Goal: Transaction & Acquisition: Purchase product/service

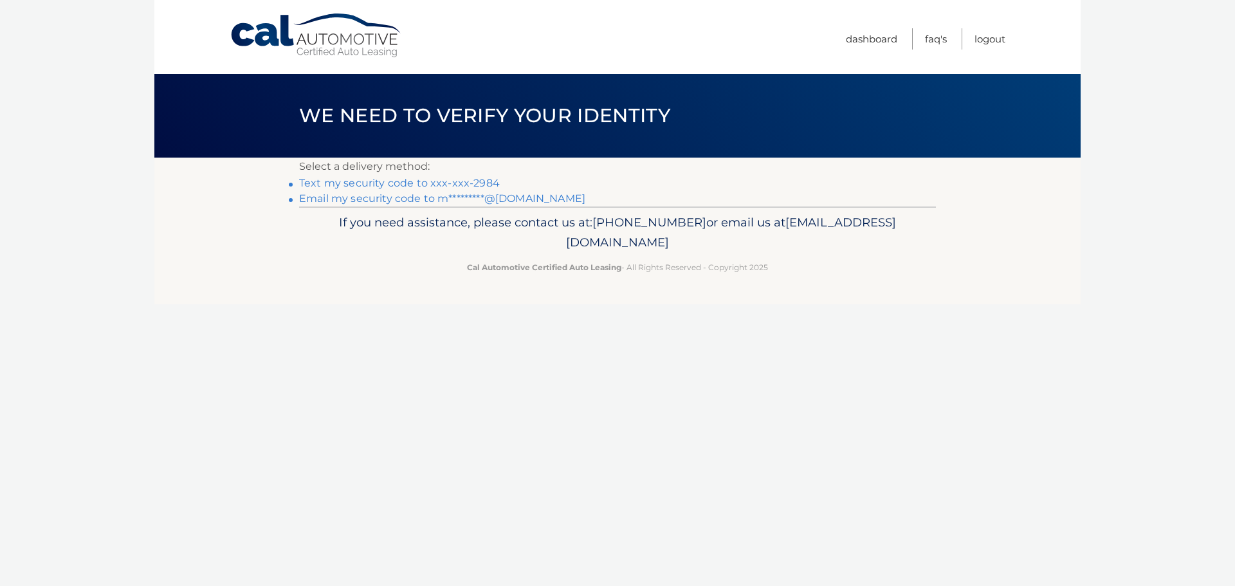
click at [459, 178] on link "Text my security code to xxx-xxx-2984" at bounding box center [399, 183] width 201 height 12
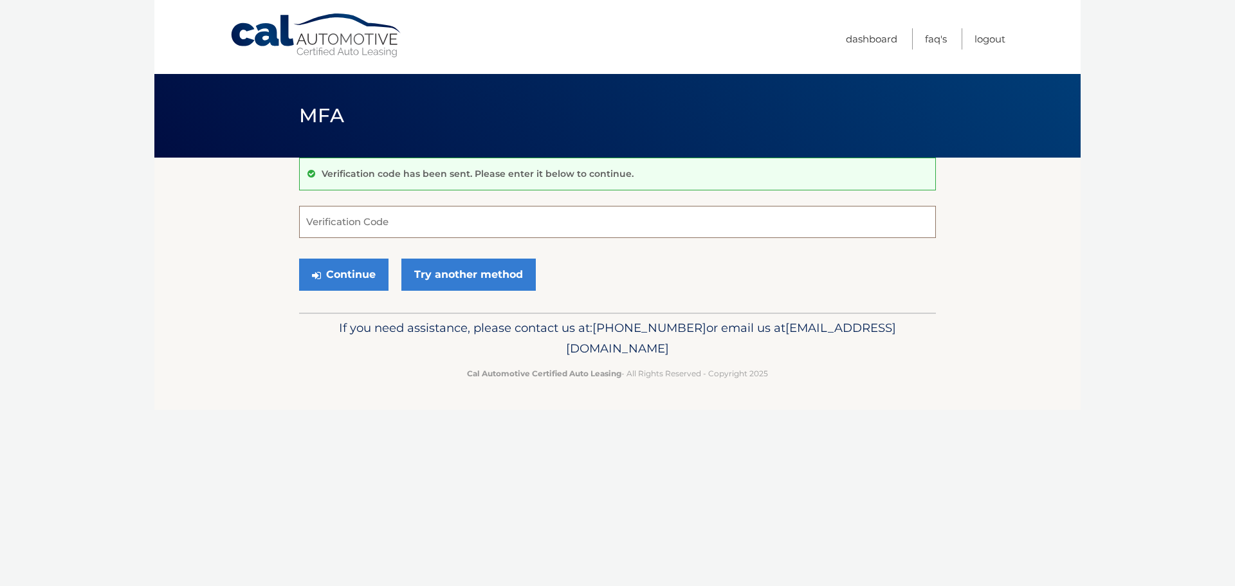
click at [506, 220] on input "Verification Code" at bounding box center [617, 222] width 637 height 32
type input "387103"
click at [333, 280] on button "Continue" at bounding box center [343, 275] width 89 height 32
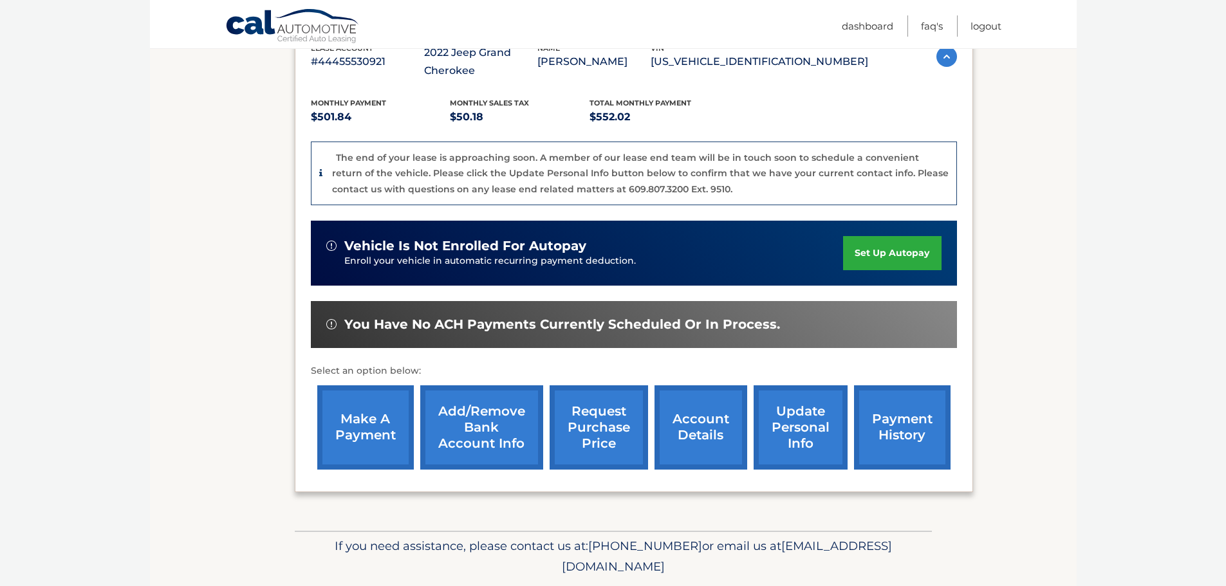
scroll to position [291, 0]
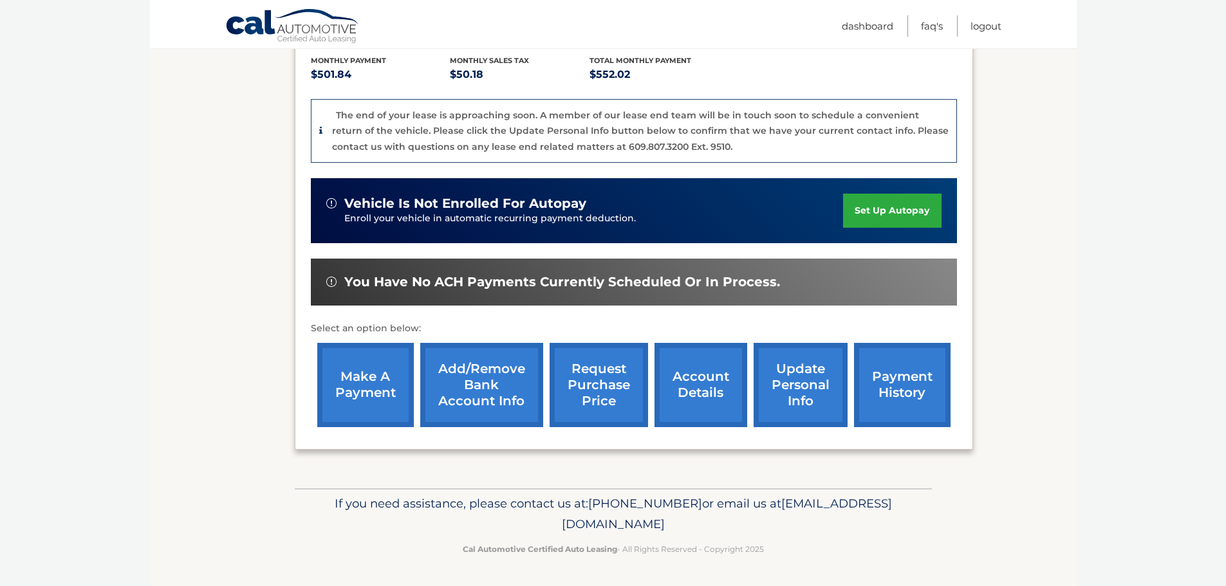
click at [380, 387] on link "make a payment" at bounding box center [365, 385] width 96 height 84
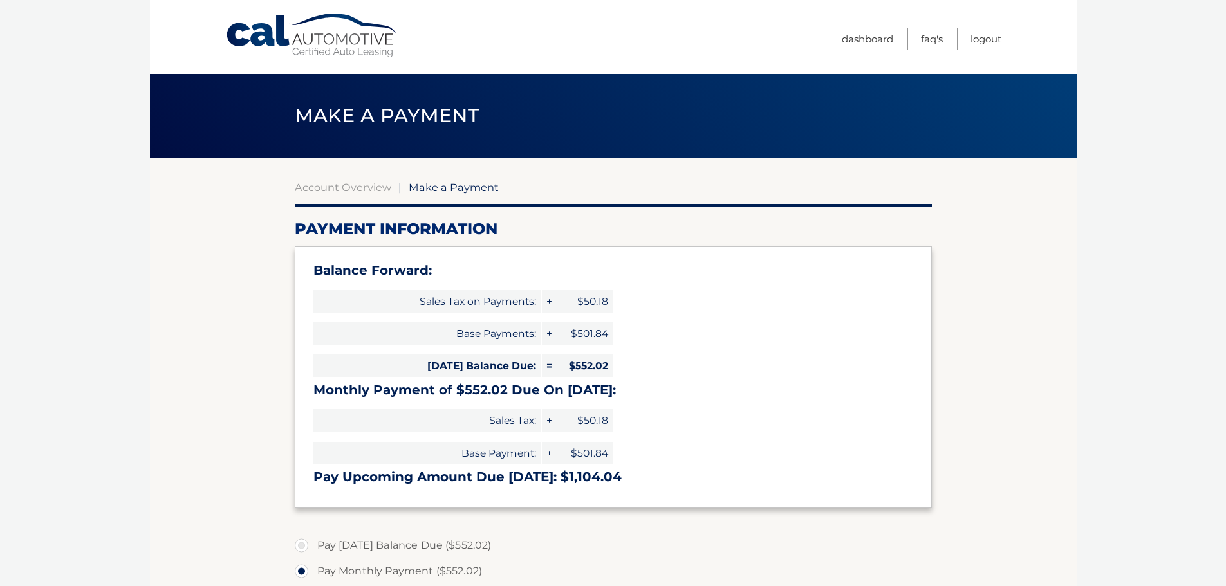
select select "YWZlM2MxNjktYTFjYi00Y2M1LWI1ODUtY2Y4MTRjOGUxYzlm"
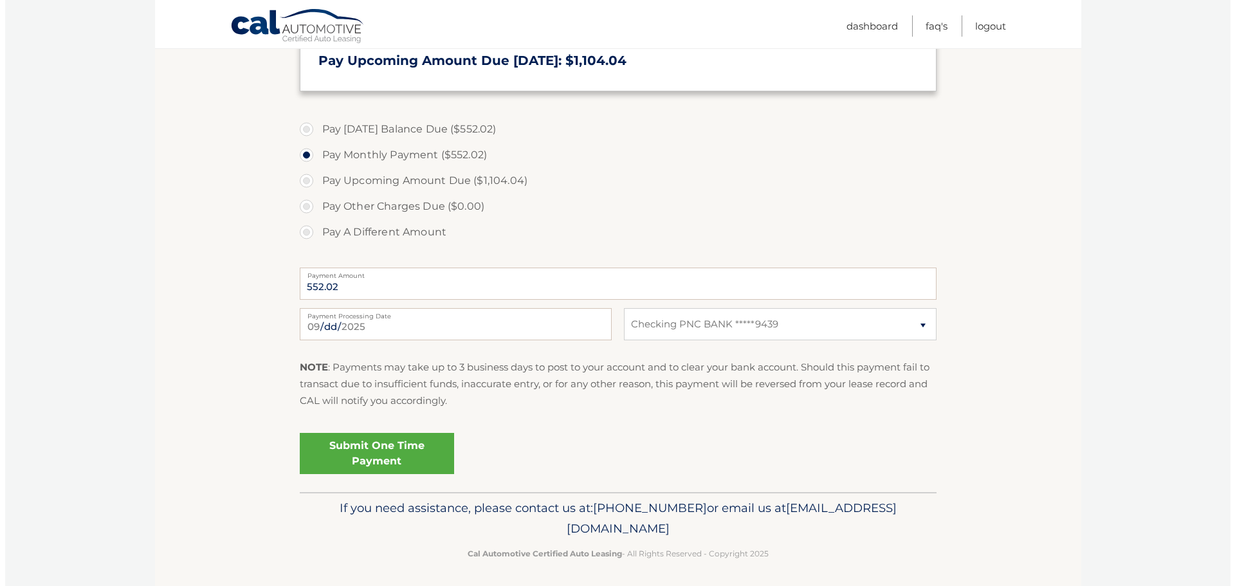
scroll to position [420, 0]
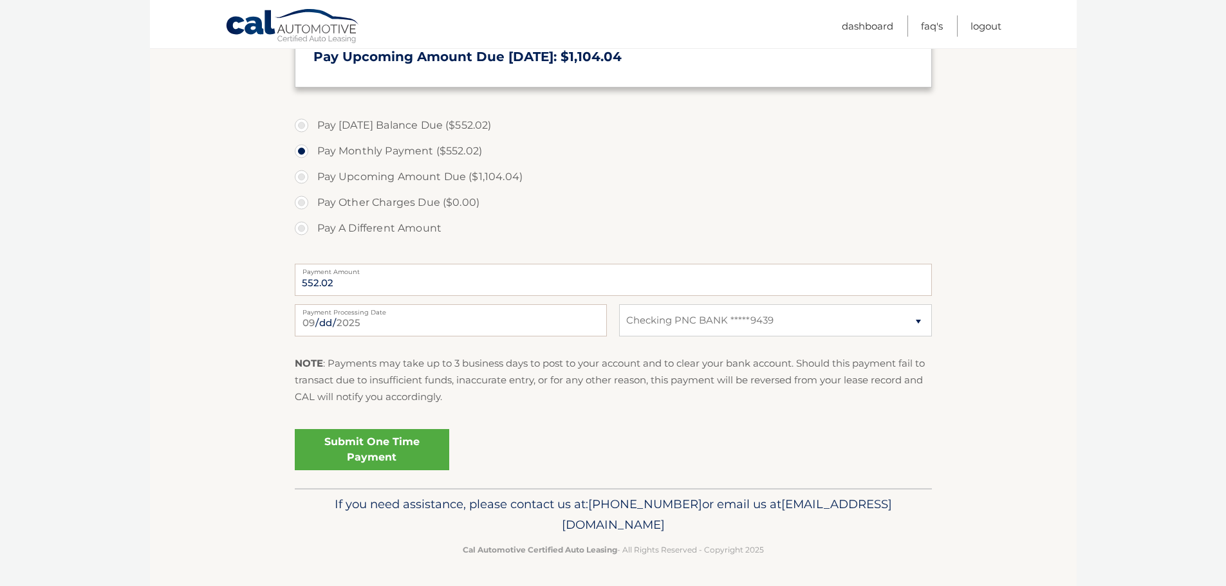
click at [390, 446] on link "Submit One Time Payment" at bounding box center [372, 449] width 154 height 41
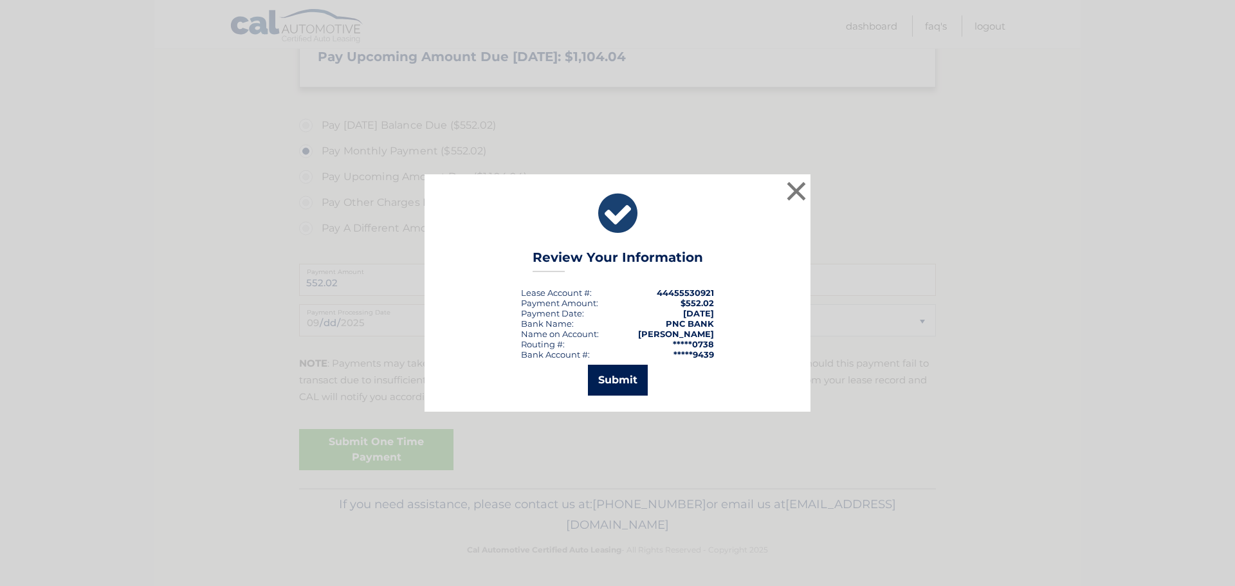
click at [605, 390] on button "Submit" at bounding box center [618, 380] width 60 height 31
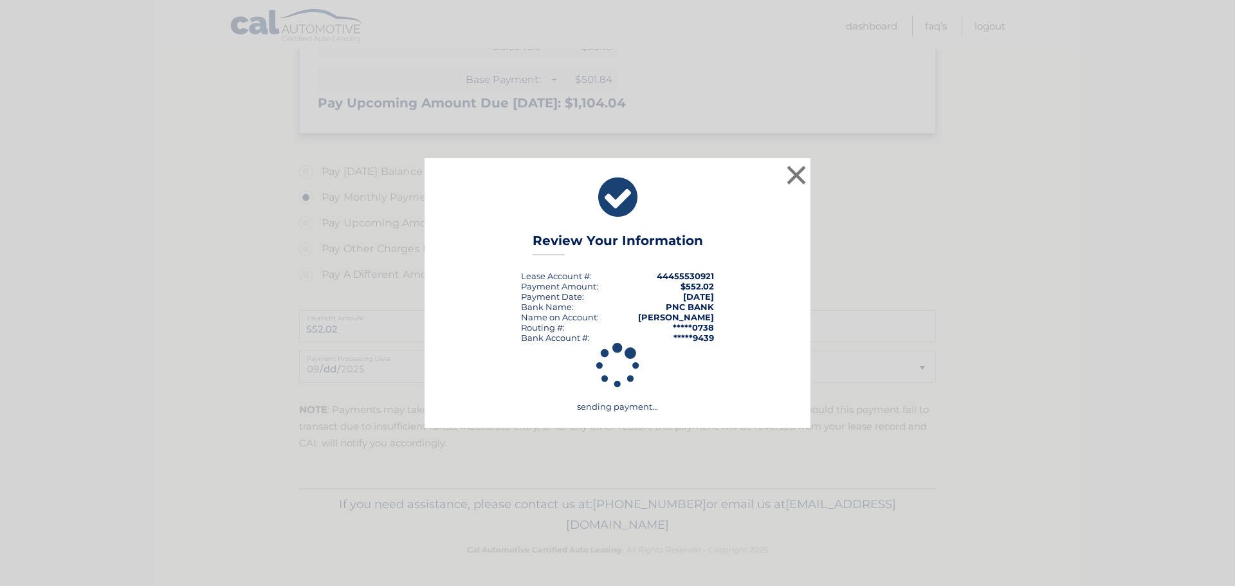
scroll to position [374, 0]
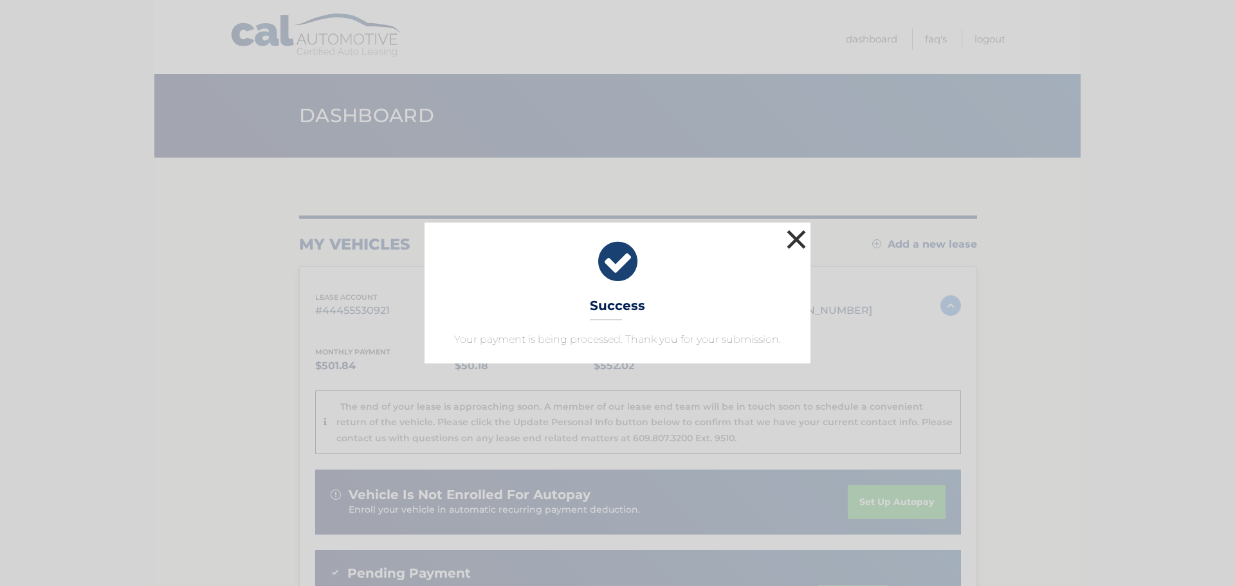
click at [800, 235] on button "×" at bounding box center [797, 239] width 26 height 26
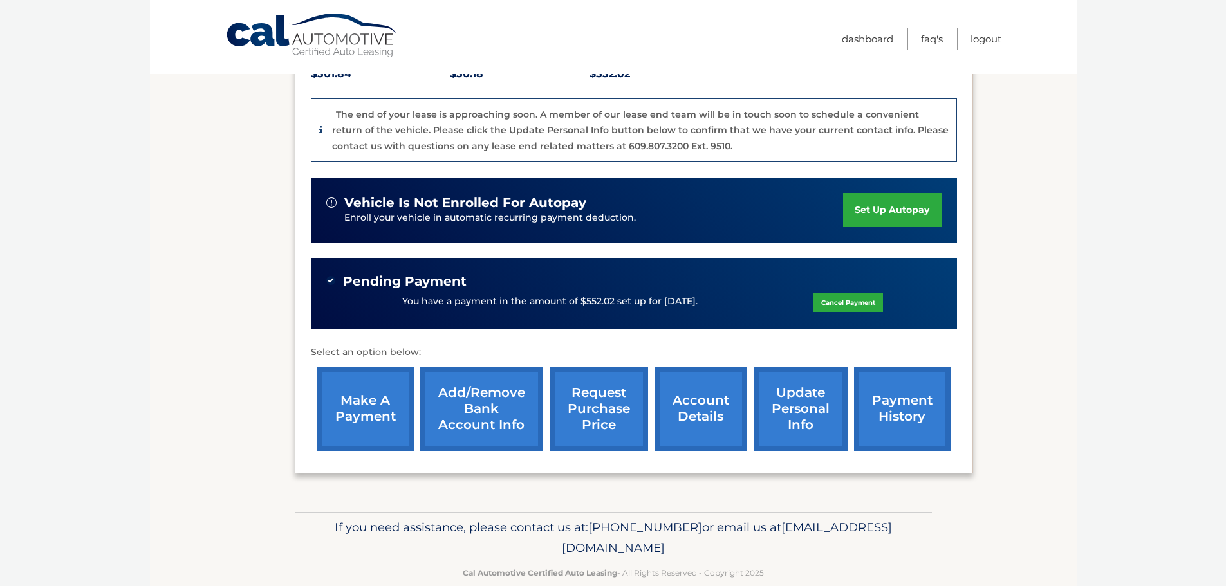
scroll to position [316, 0]
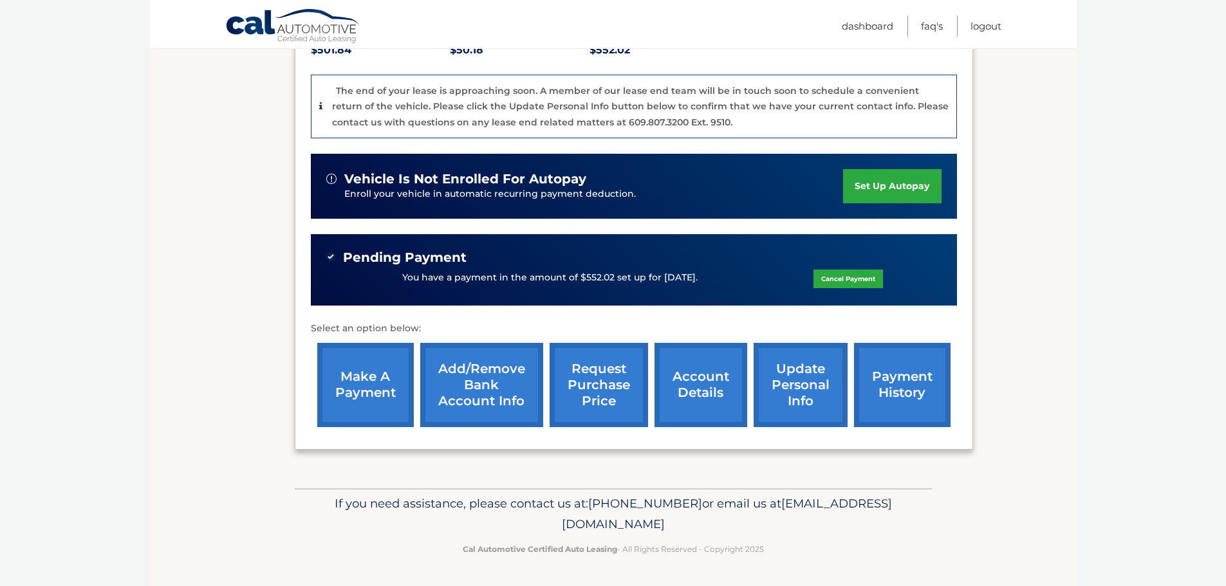
click at [721, 381] on link "account details" at bounding box center [700, 385] width 93 height 84
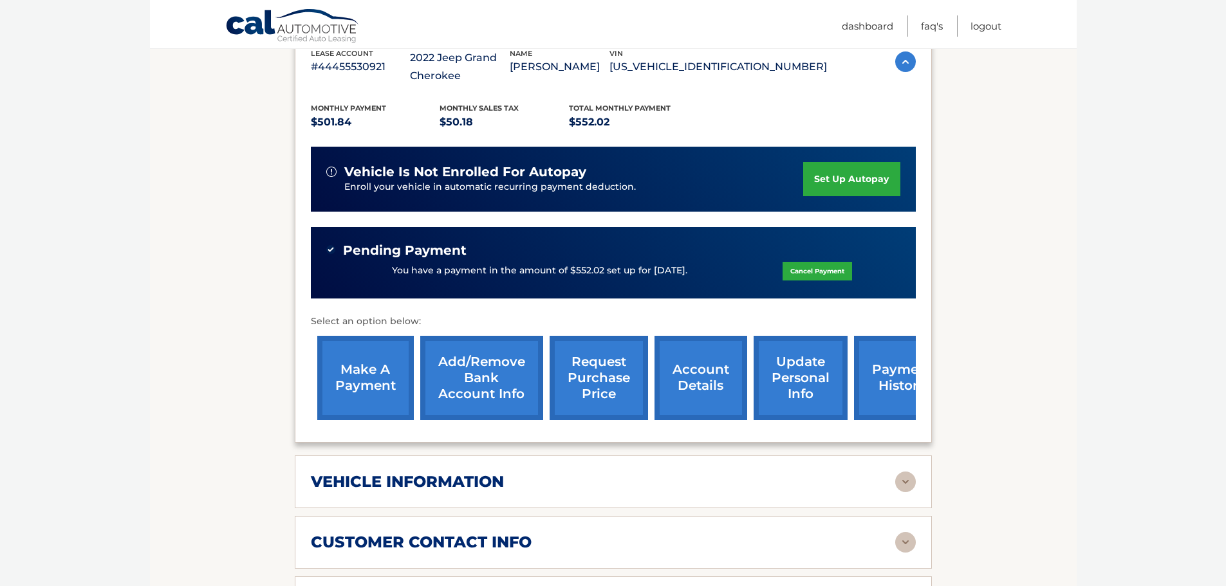
scroll to position [322, 0]
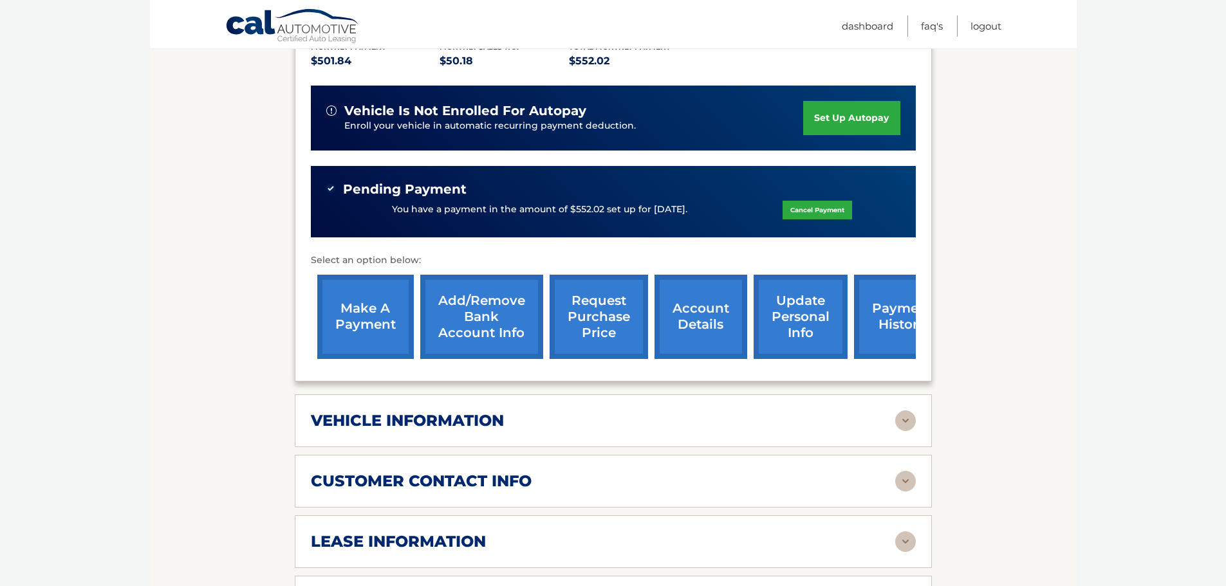
click at [517, 417] on div "vehicle information" at bounding box center [603, 420] width 584 height 19
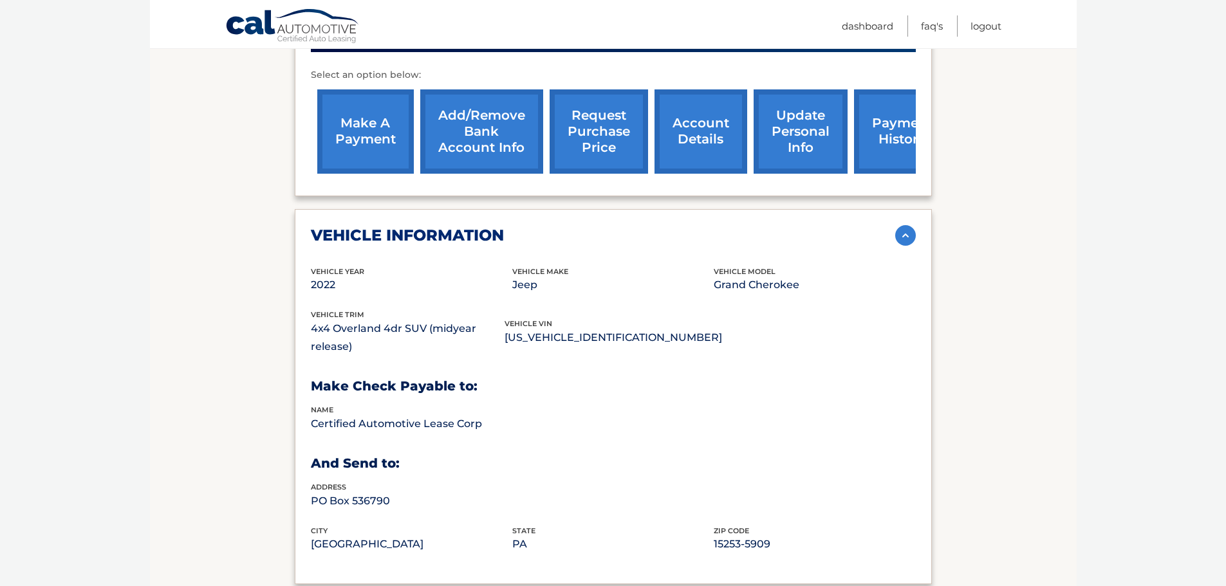
scroll to position [515, 0]
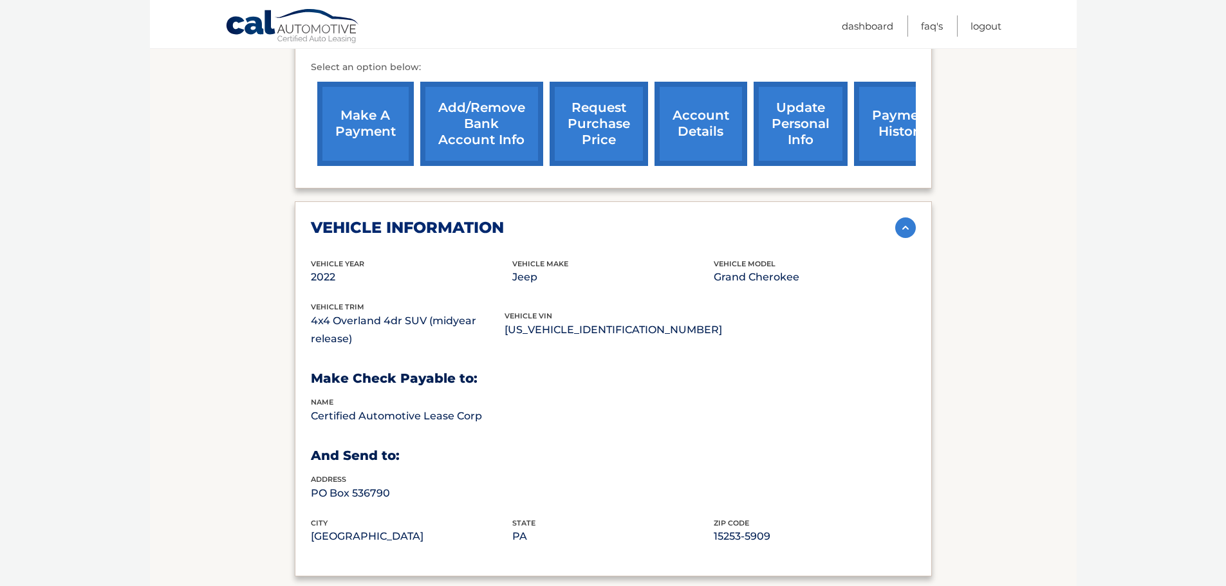
click at [531, 226] on div "vehicle information" at bounding box center [603, 227] width 584 height 19
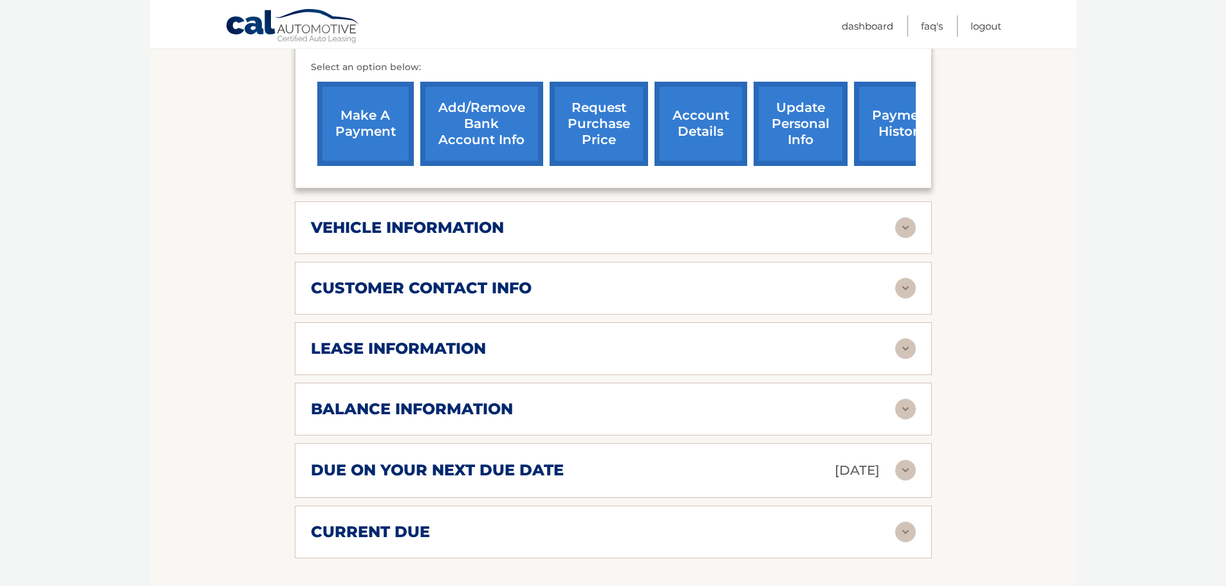
click at [590, 347] on div "lease information" at bounding box center [603, 348] width 584 height 19
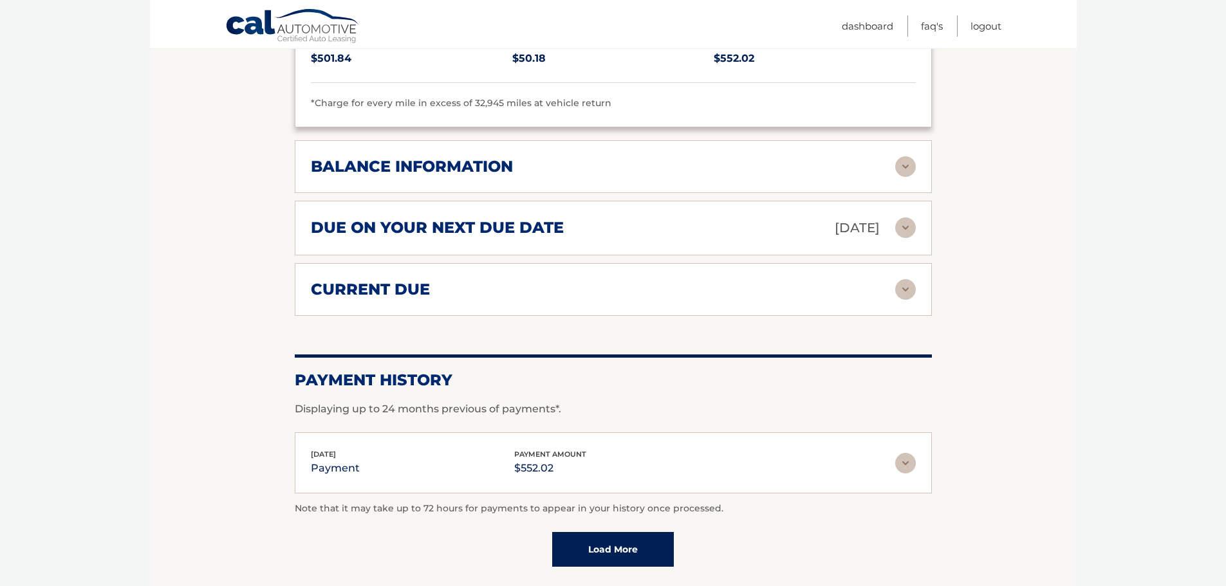
scroll to position [965, 0]
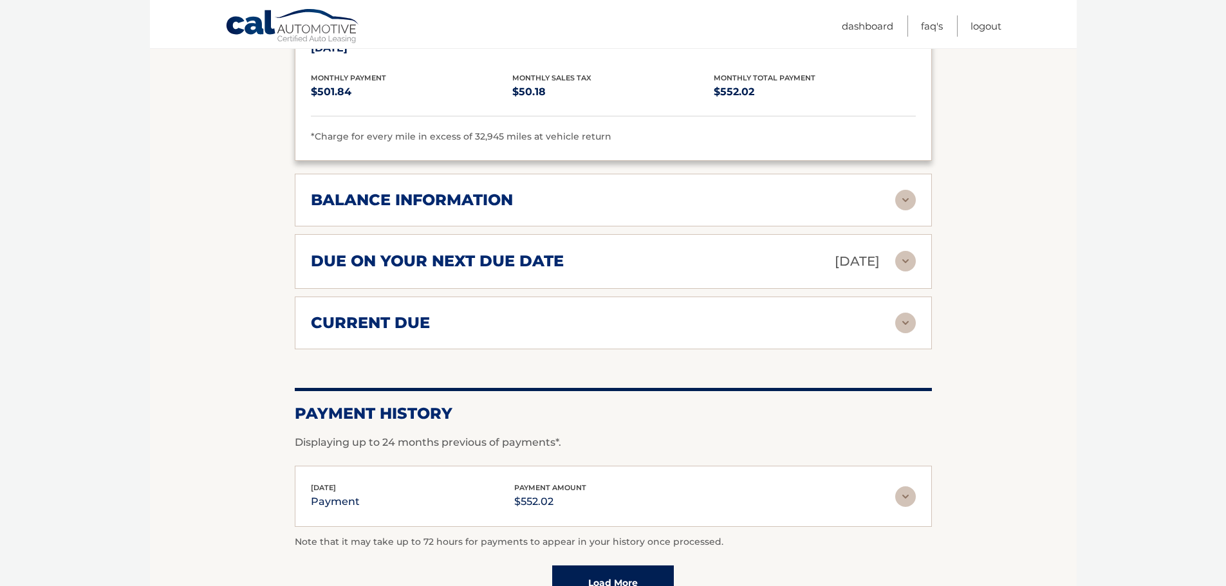
click at [659, 320] on div "current due" at bounding box center [603, 322] width 584 height 19
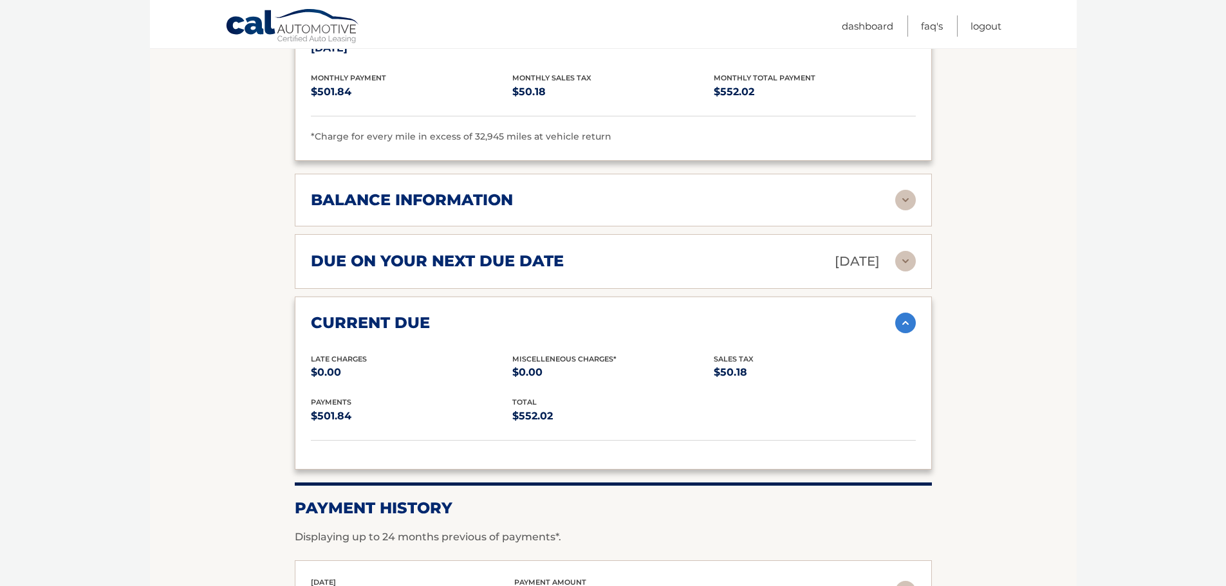
click at [659, 321] on div "current due" at bounding box center [603, 322] width 584 height 19
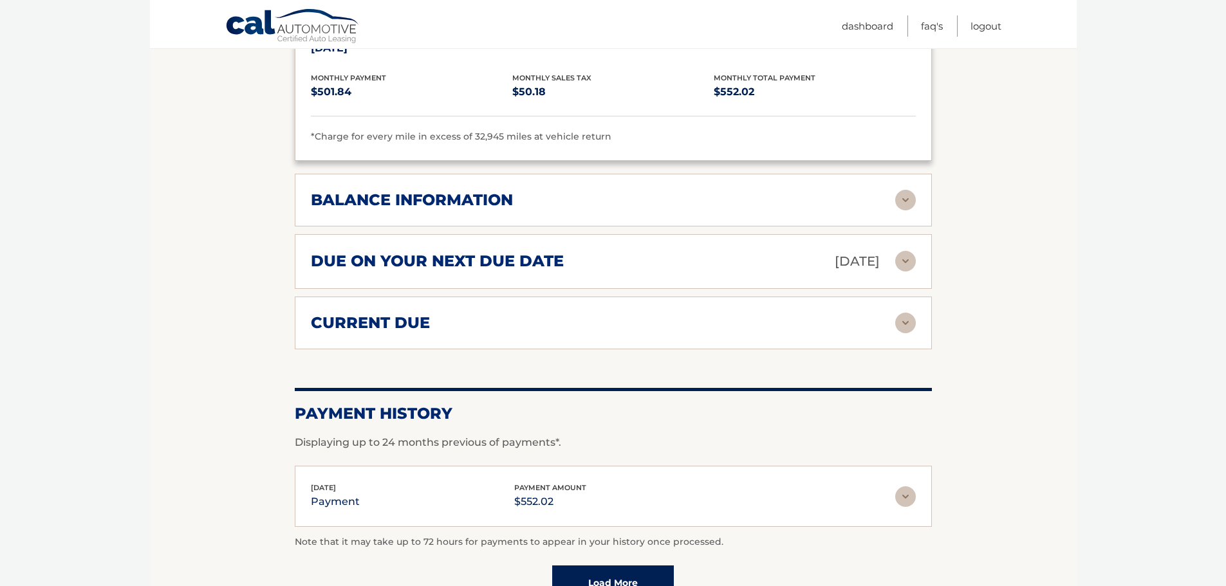
click at [651, 259] on div "due on your next due date Oct 15, 2025" at bounding box center [603, 261] width 584 height 23
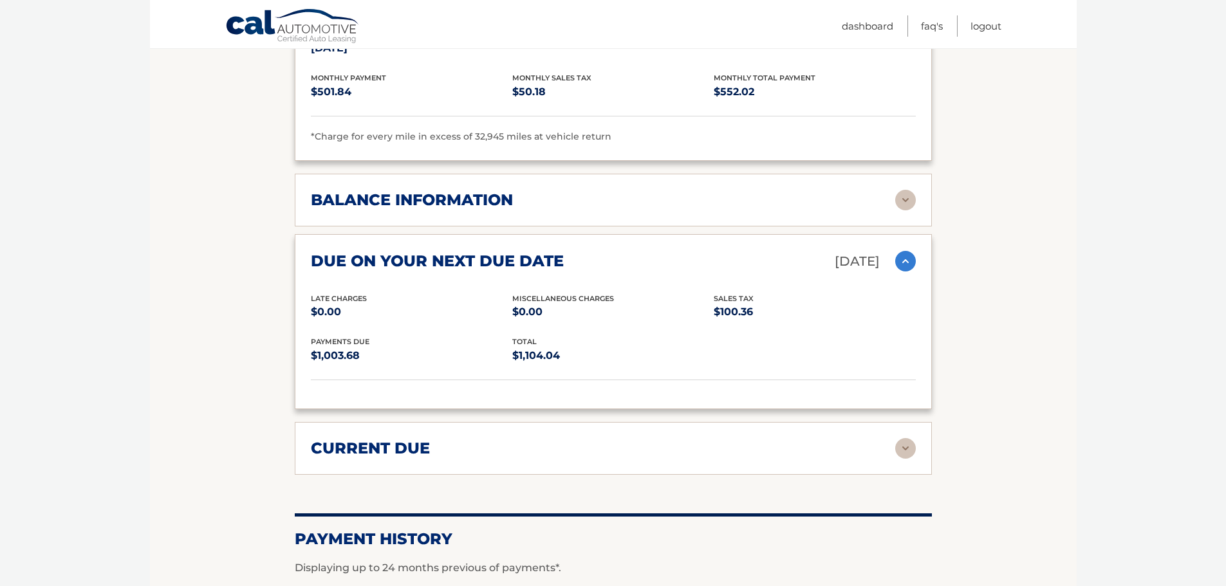
click at [652, 201] on div "balance information" at bounding box center [603, 199] width 584 height 19
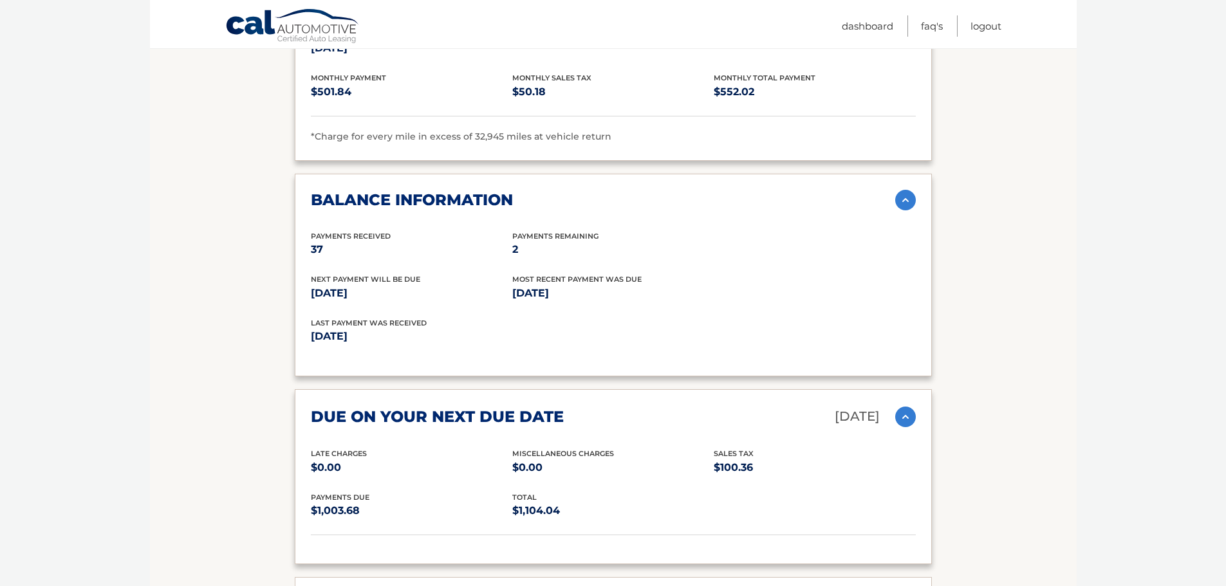
click at [706, 422] on div "due on your next due date Oct 15, 2025" at bounding box center [603, 416] width 584 height 23
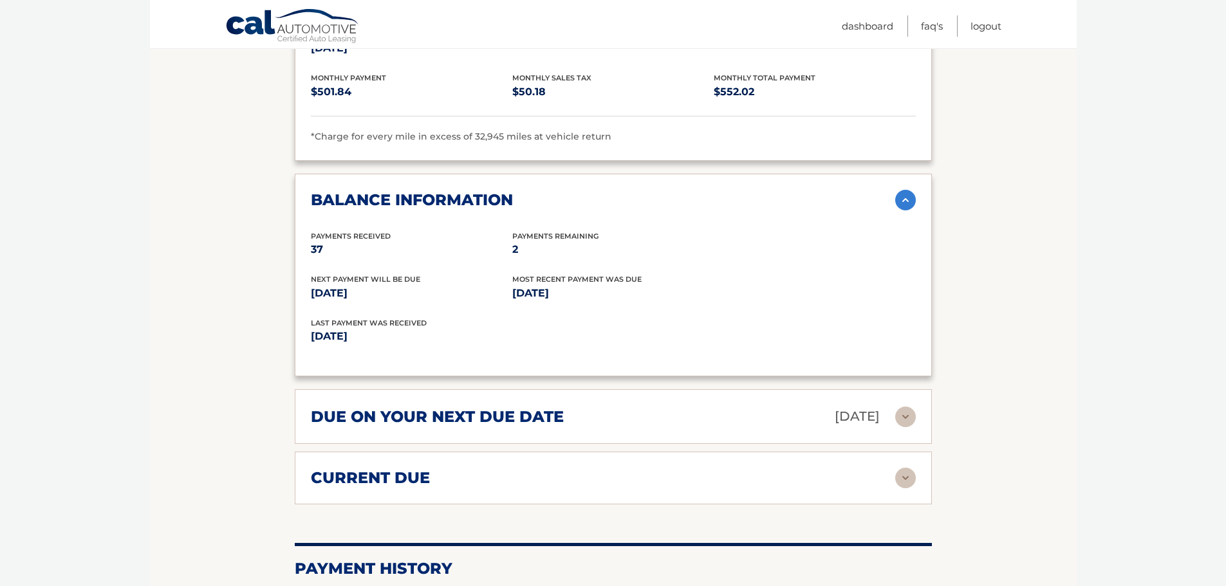
click at [611, 204] on div "balance information" at bounding box center [603, 199] width 584 height 19
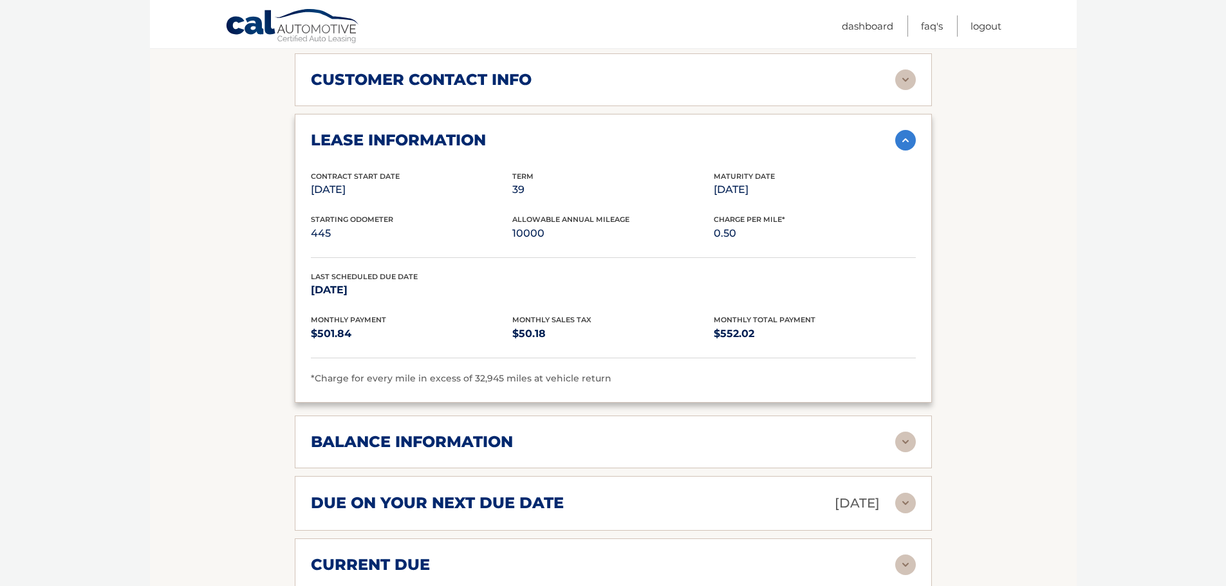
scroll to position [643, 0]
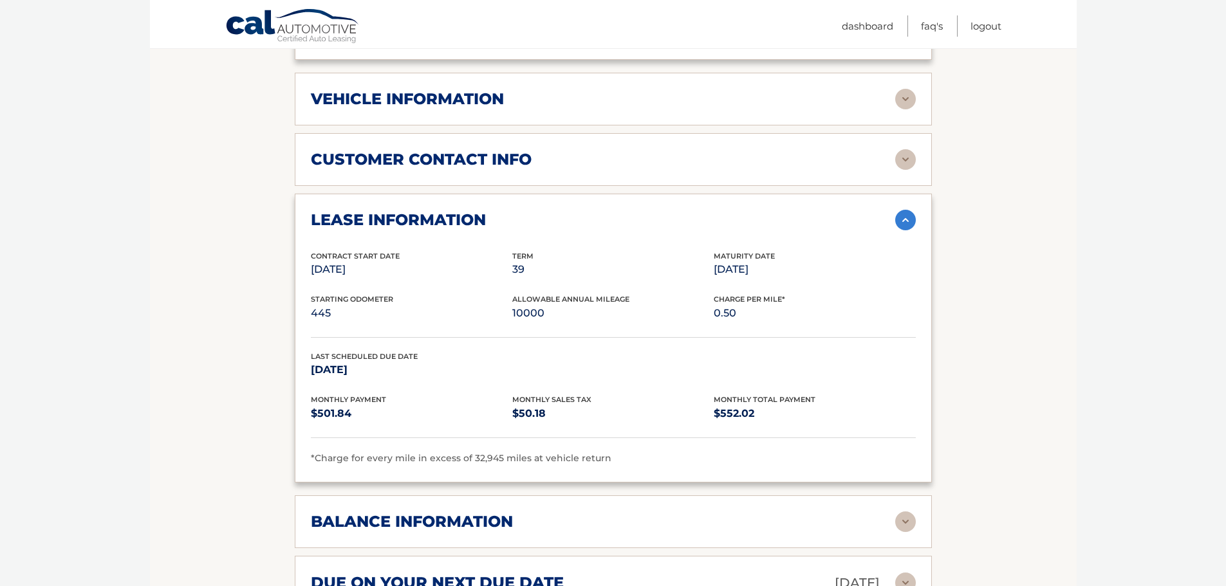
click at [598, 217] on div "lease information" at bounding box center [603, 219] width 584 height 19
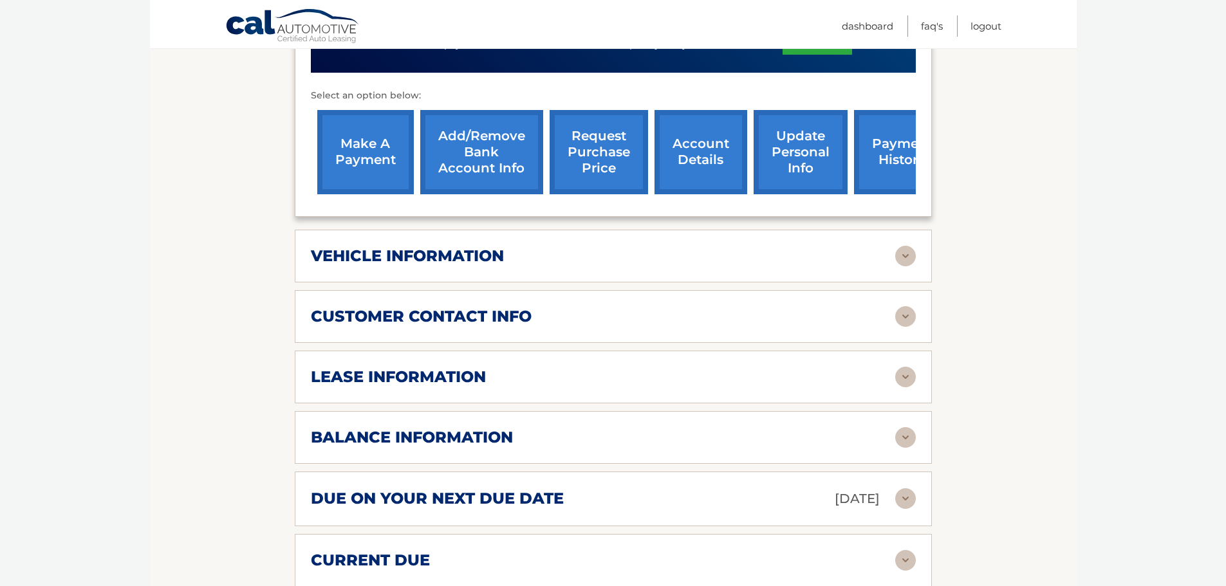
scroll to position [450, 0]
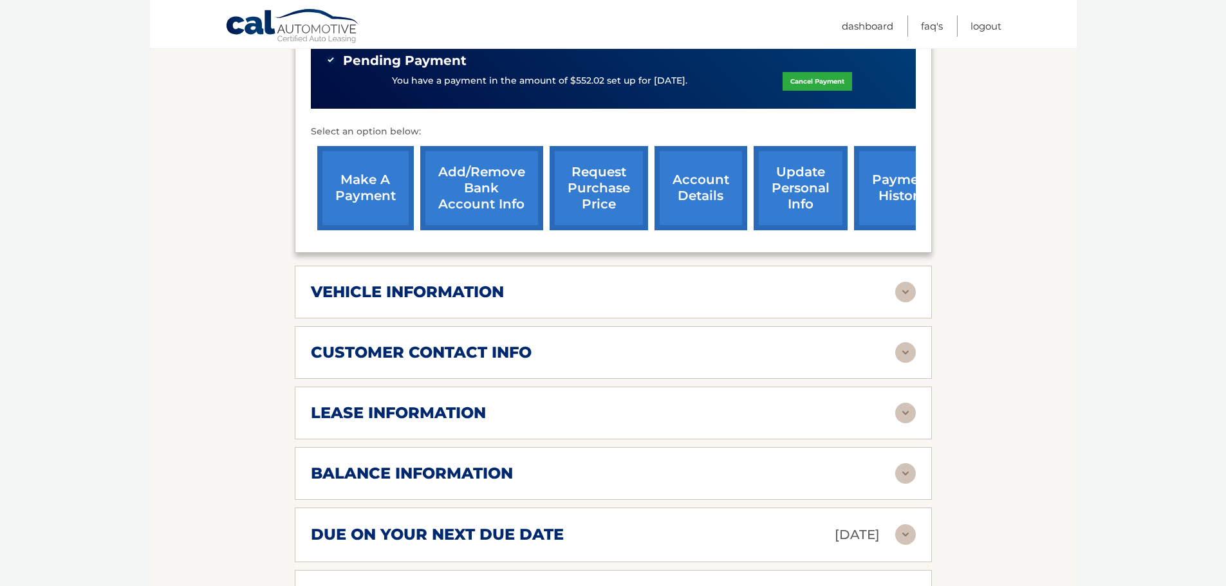
click at [594, 354] on div "customer contact info" at bounding box center [603, 352] width 584 height 19
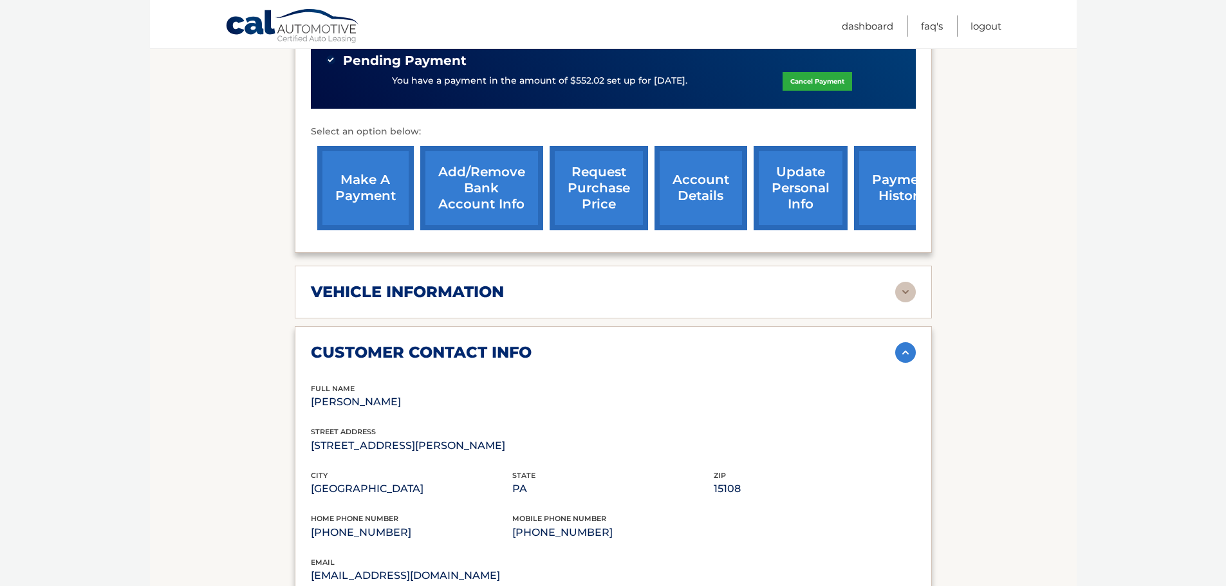
click at [594, 354] on div "customer contact info" at bounding box center [603, 352] width 584 height 19
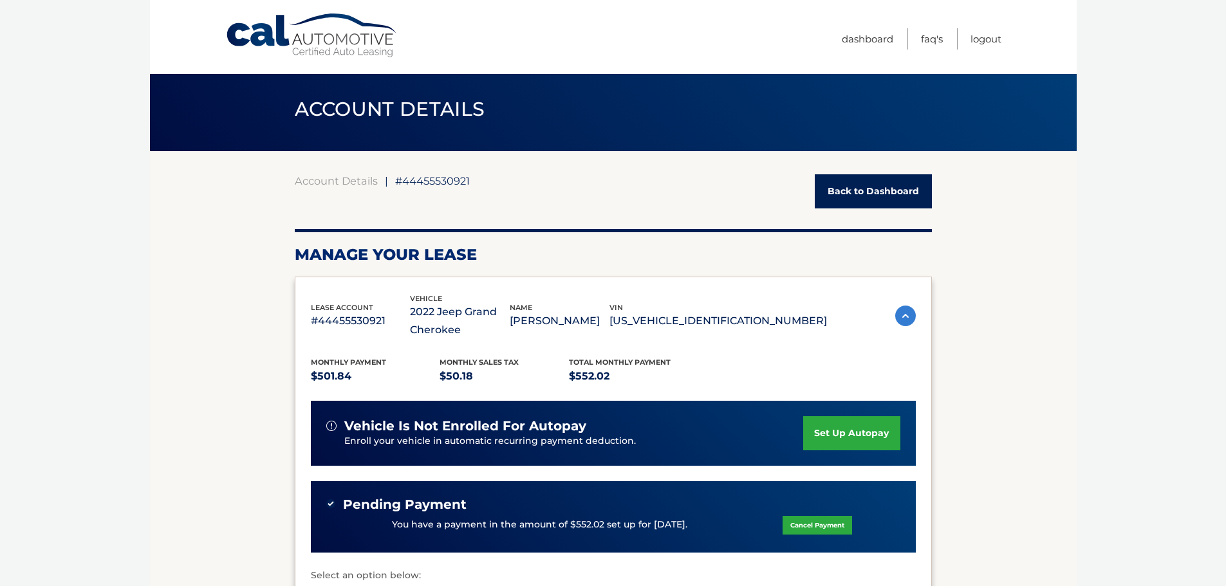
scroll to position [0, 0]
